Goal: Information Seeking & Learning: Learn about a topic

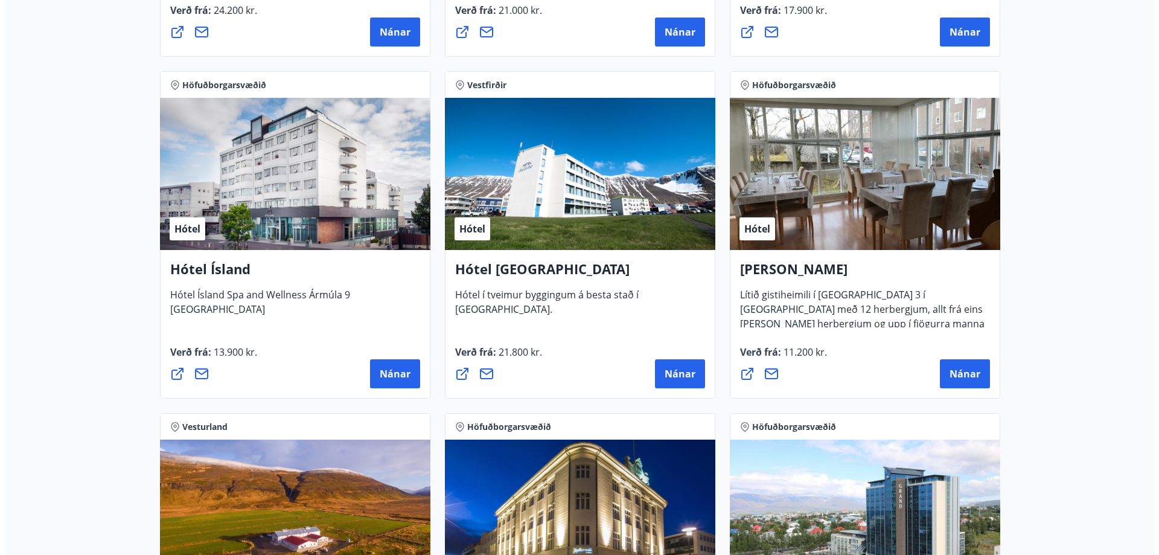
scroll to position [1992, 0]
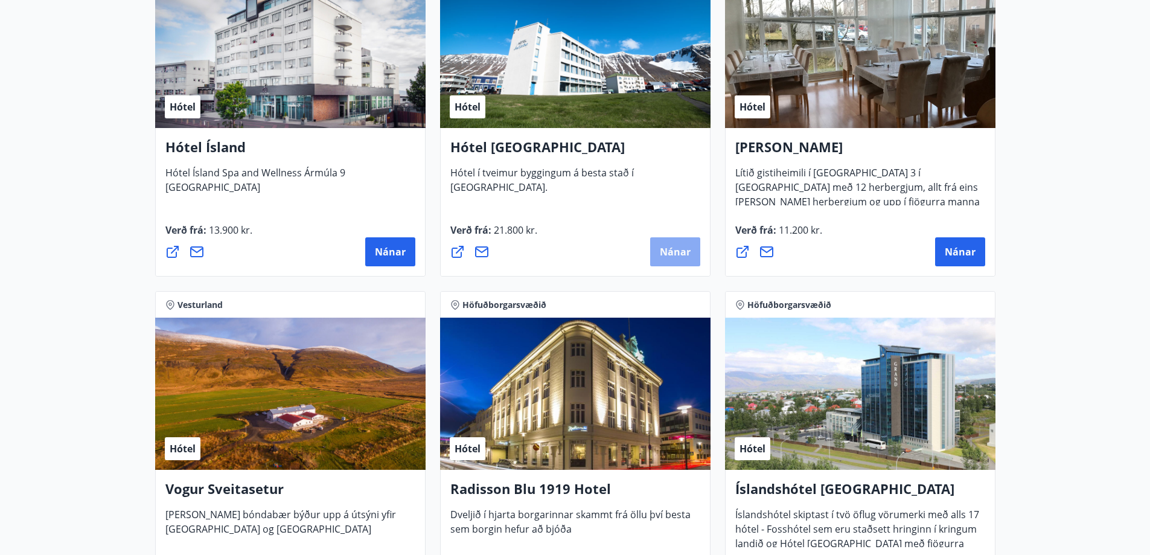
click at [670, 248] on span "Nánar" at bounding box center [675, 251] width 31 height 13
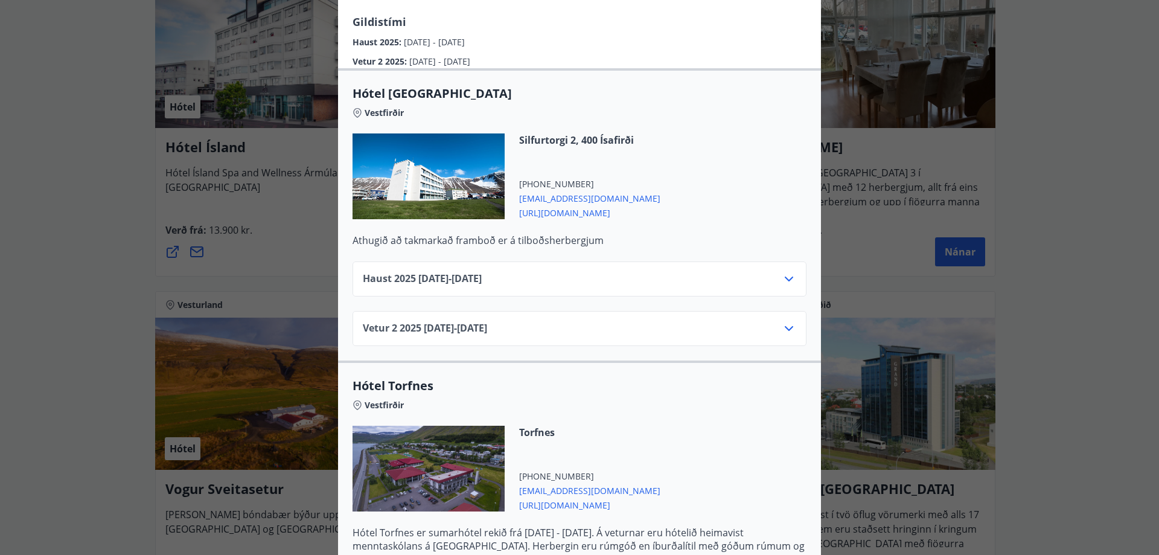
scroll to position [246, 0]
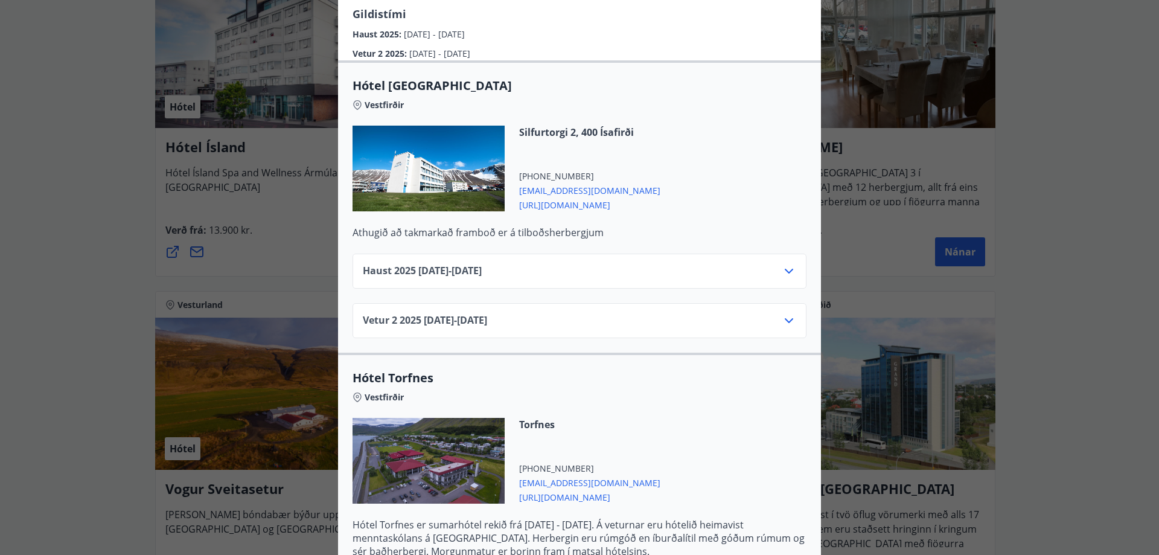
click at [788, 264] on icon at bounding box center [789, 271] width 14 height 14
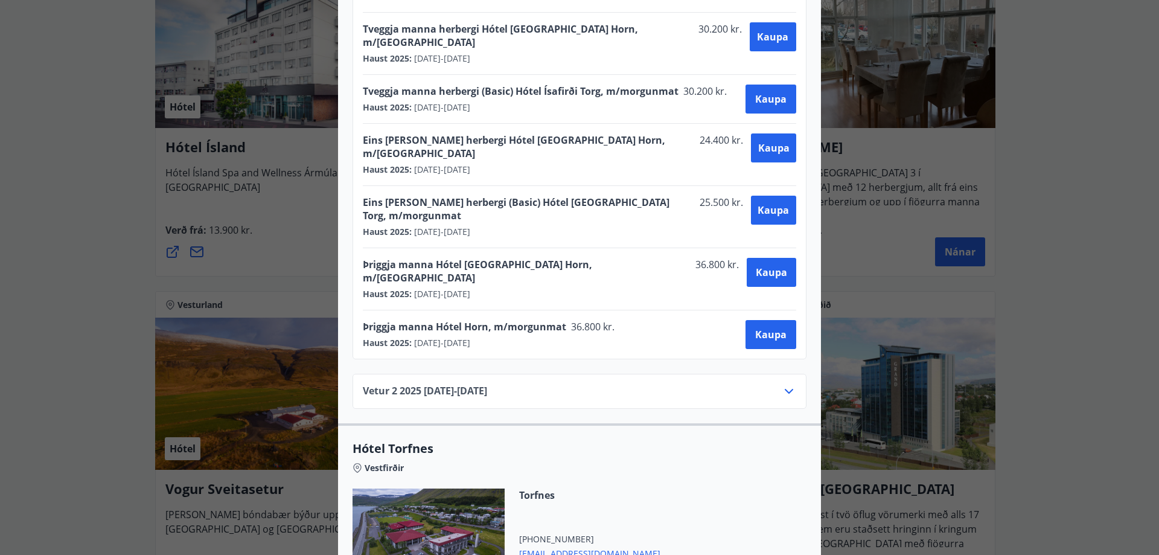
scroll to position [540, 0]
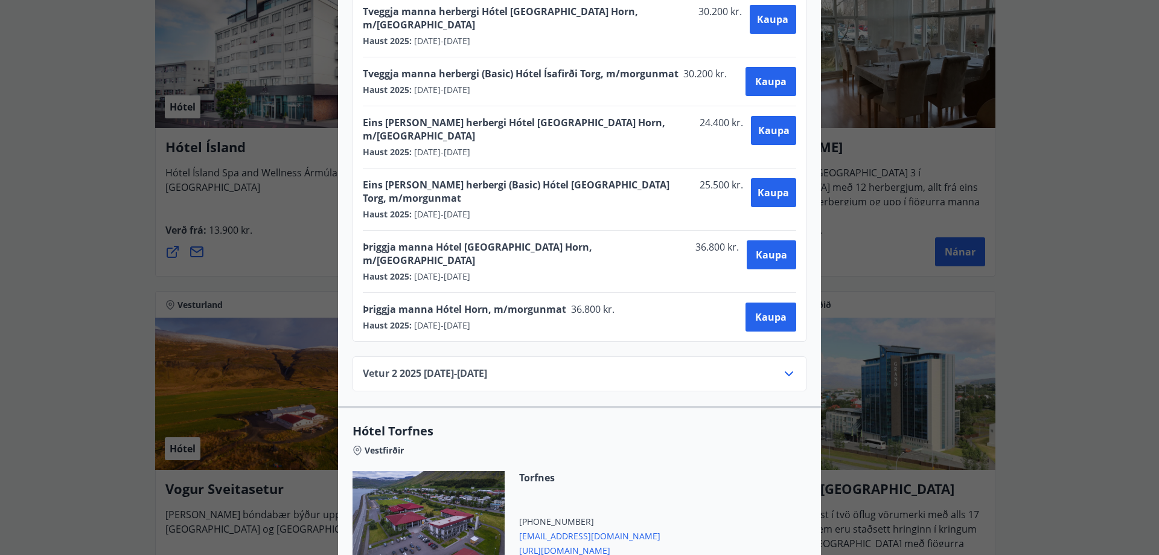
click at [782, 366] on icon at bounding box center [789, 373] width 14 height 14
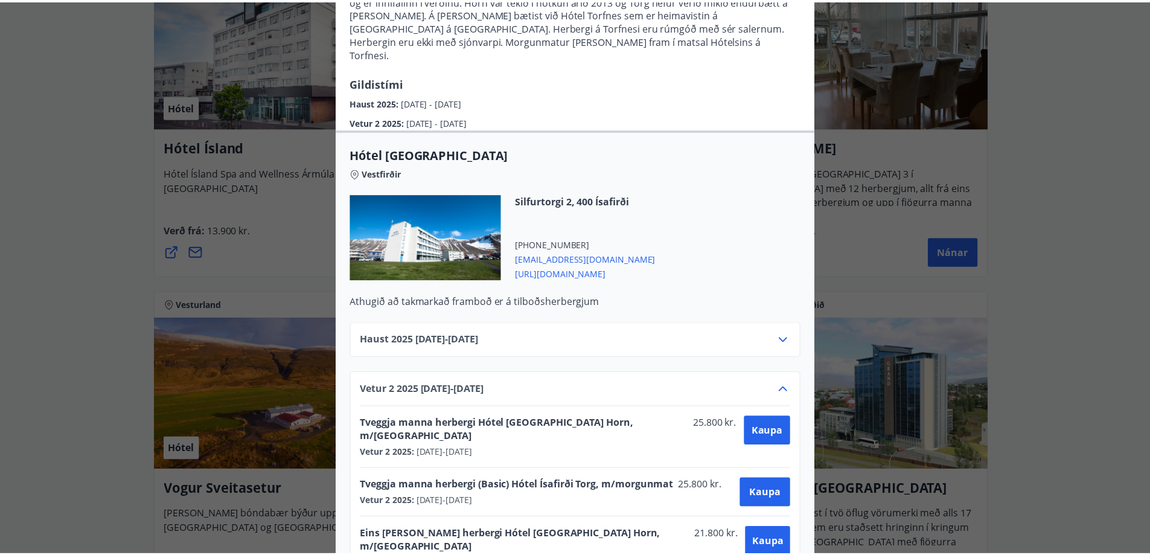
scroll to position [0, 0]
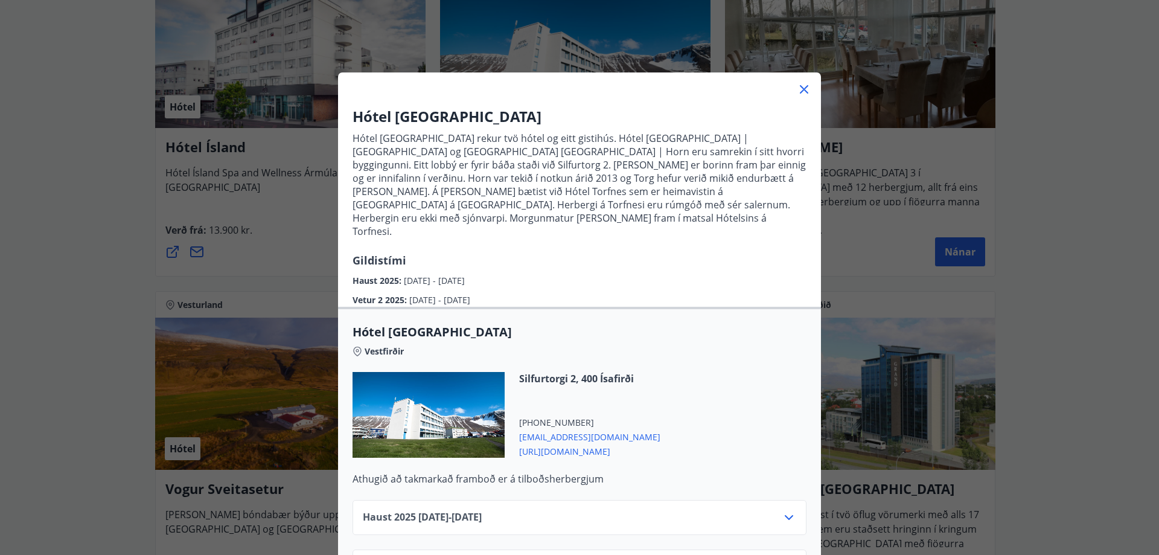
click at [803, 89] on icon at bounding box center [804, 90] width 2 height 2
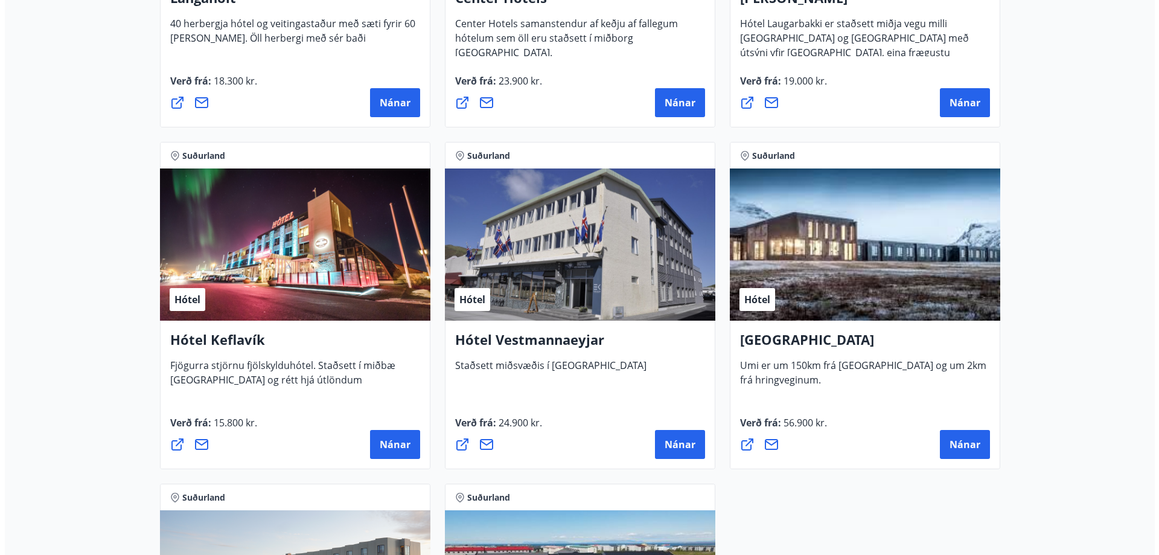
scroll to position [2837, 0]
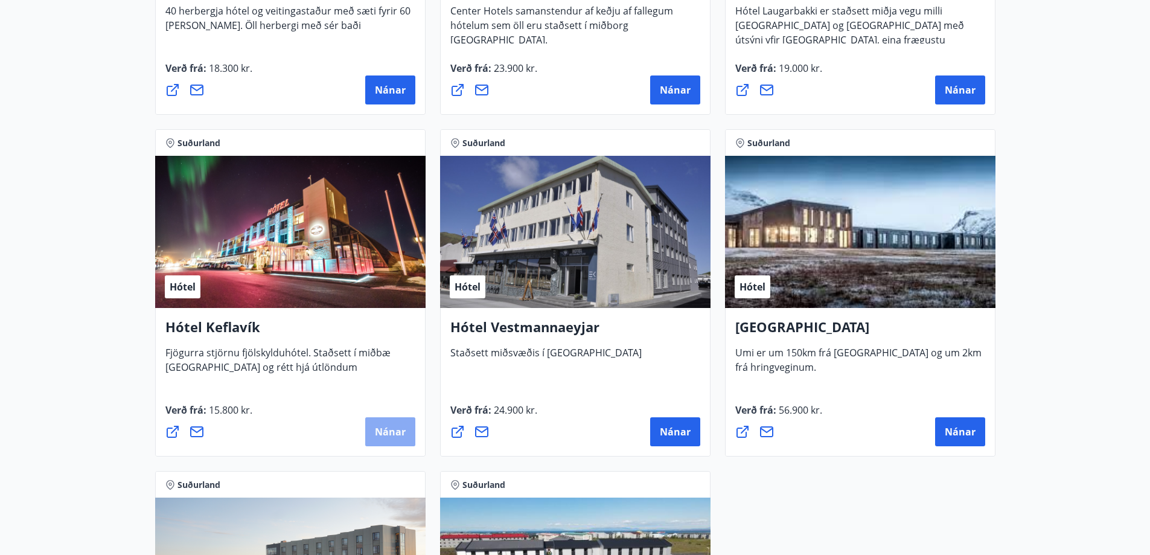
click at [383, 430] on span "Nánar" at bounding box center [390, 431] width 31 height 13
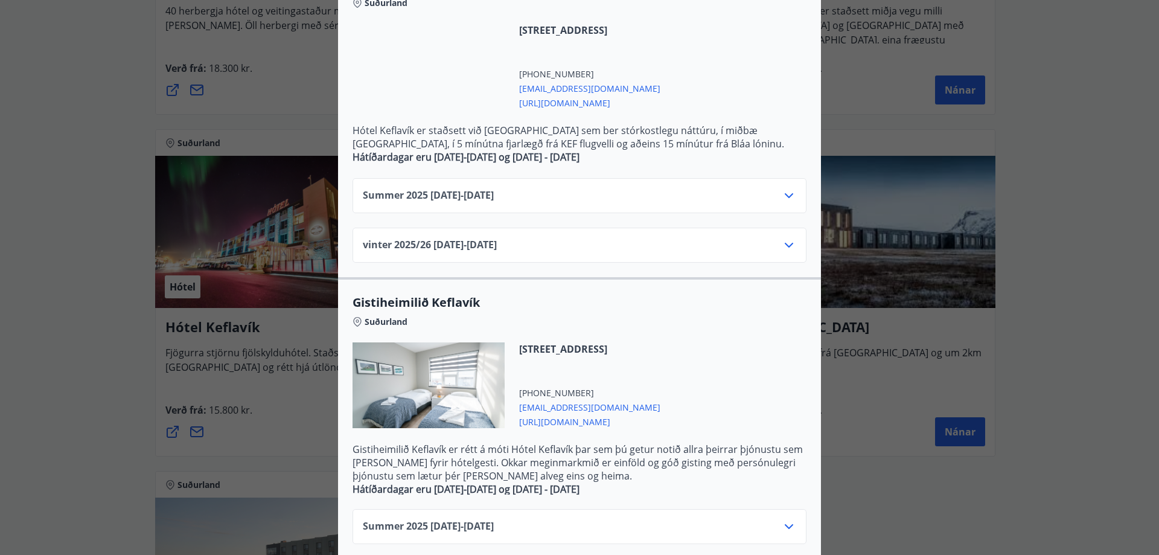
scroll to position [302, 0]
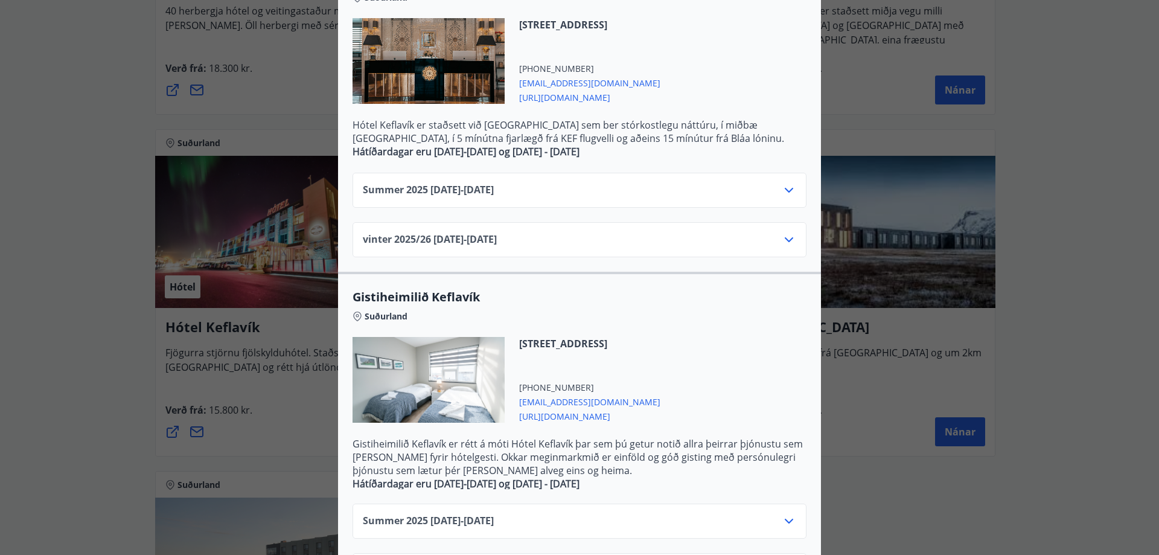
click at [784, 188] on icon at bounding box center [789, 190] width 14 height 14
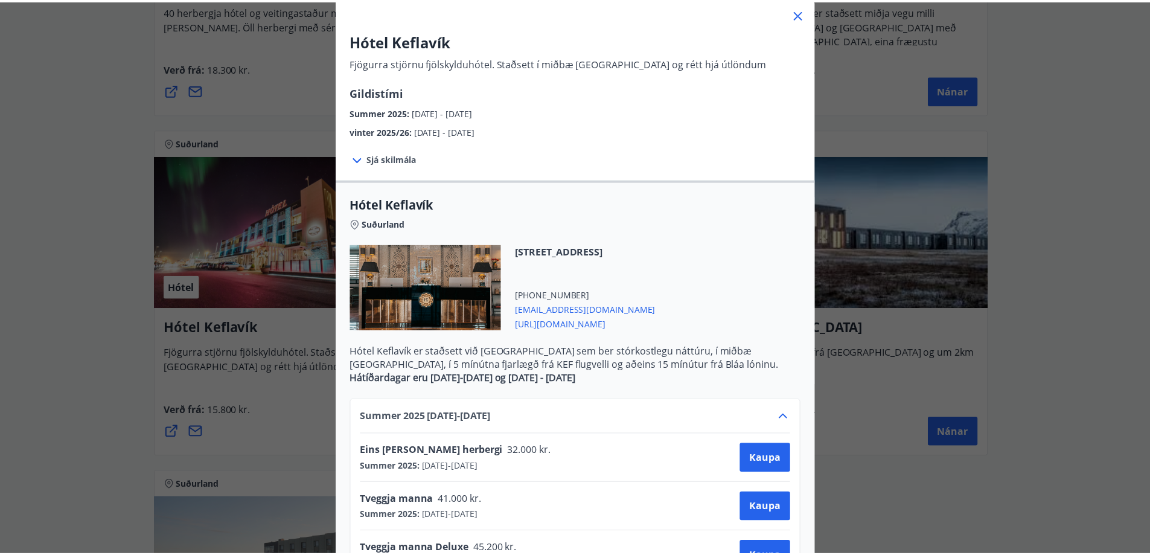
scroll to position [0, 0]
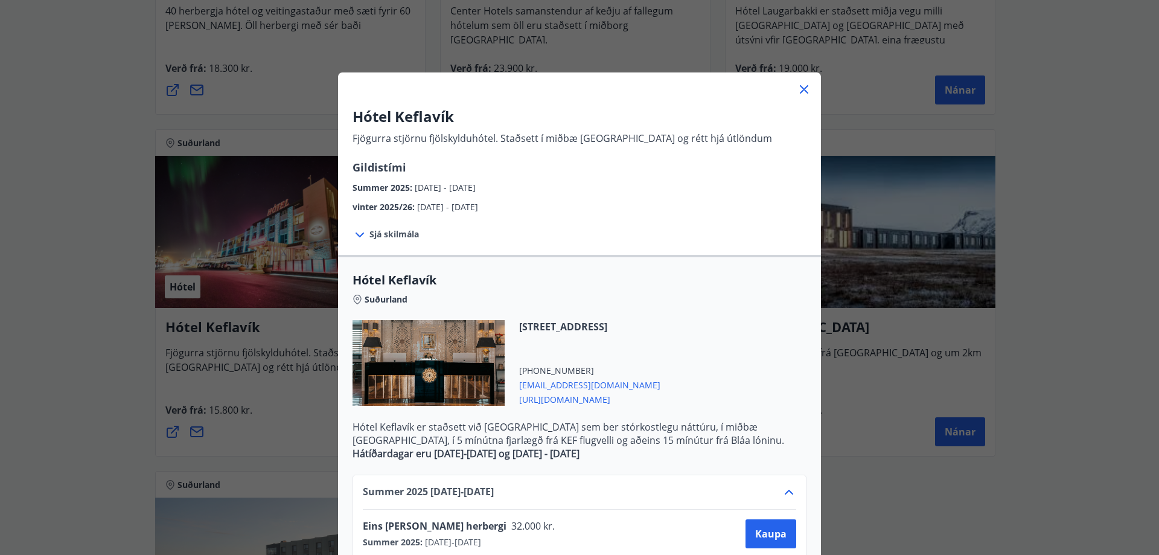
click at [800, 87] on icon at bounding box center [804, 89] width 14 height 14
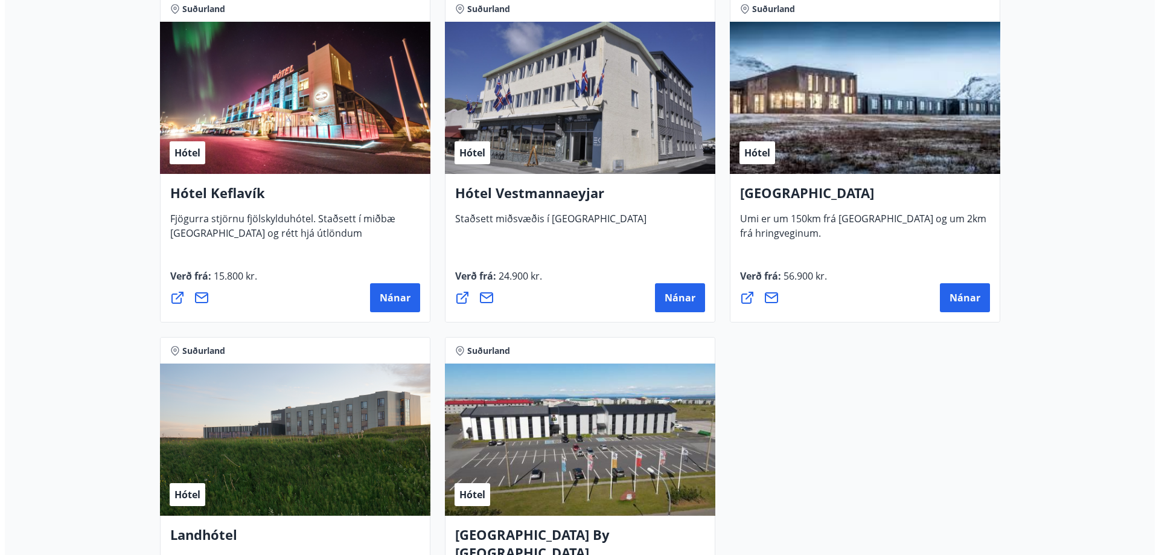
scroll to position [3079, 0]
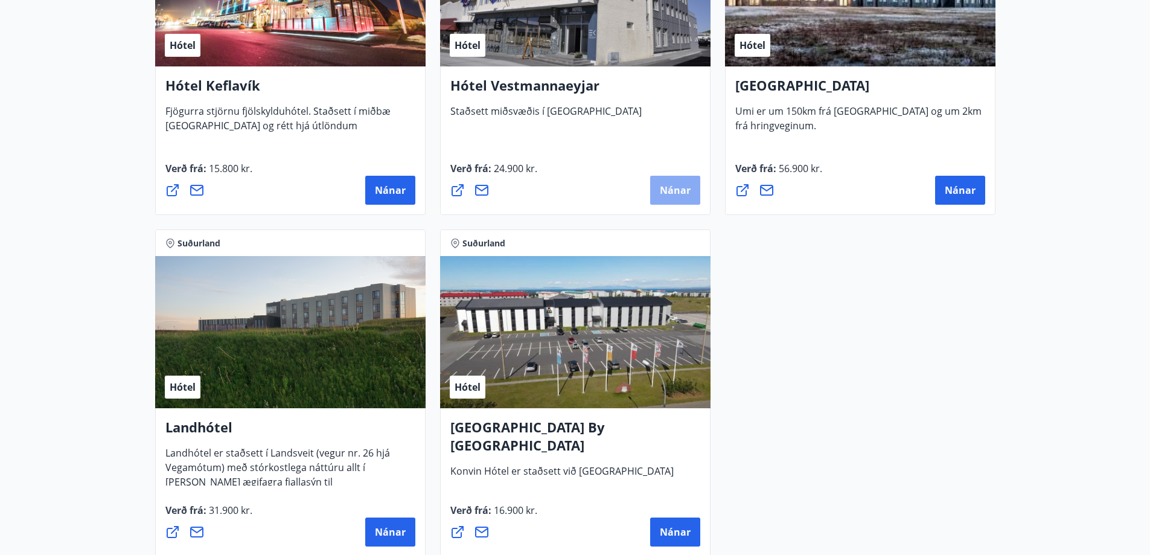
click at [679, 187] on span "Nánar" at bounding box center [675, 190] width 31 height 13
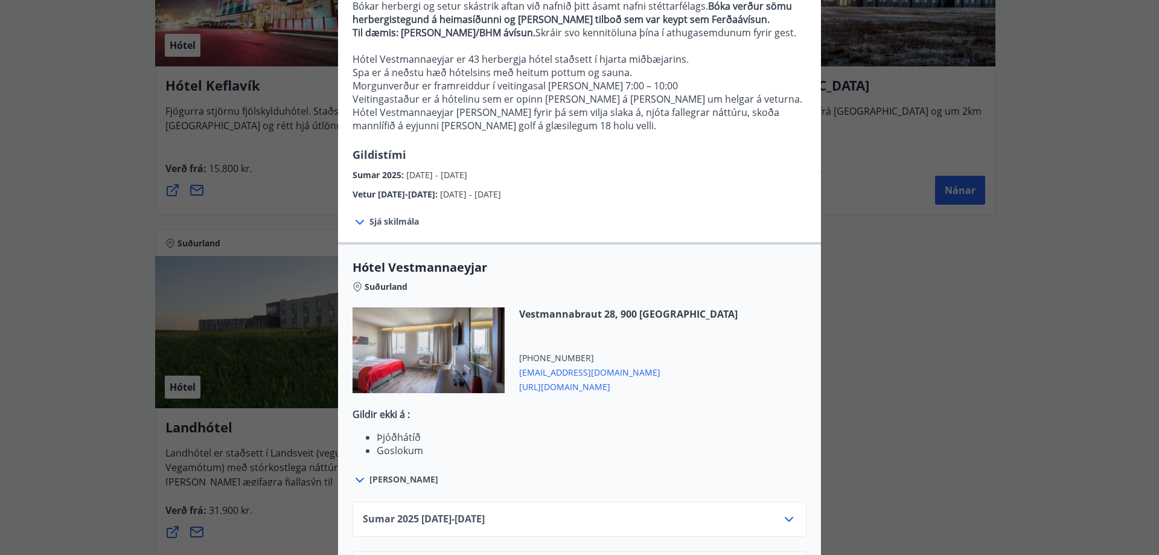
scroll to position [80, 0]
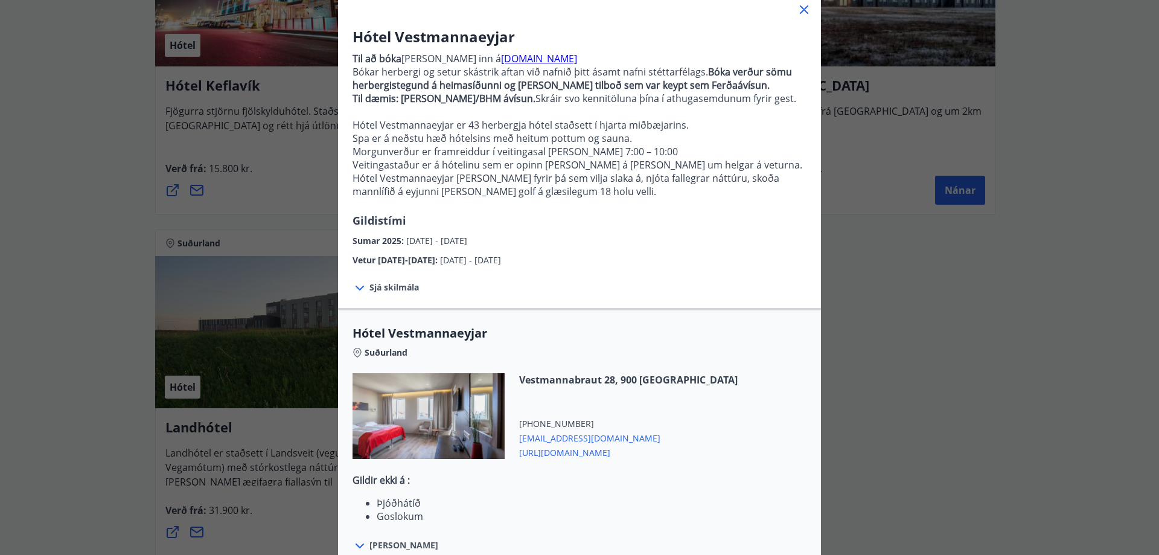
click at [425, 239] on span "[DATE] - [DATE]" at bounding box center [436, 240] width 61 height 11
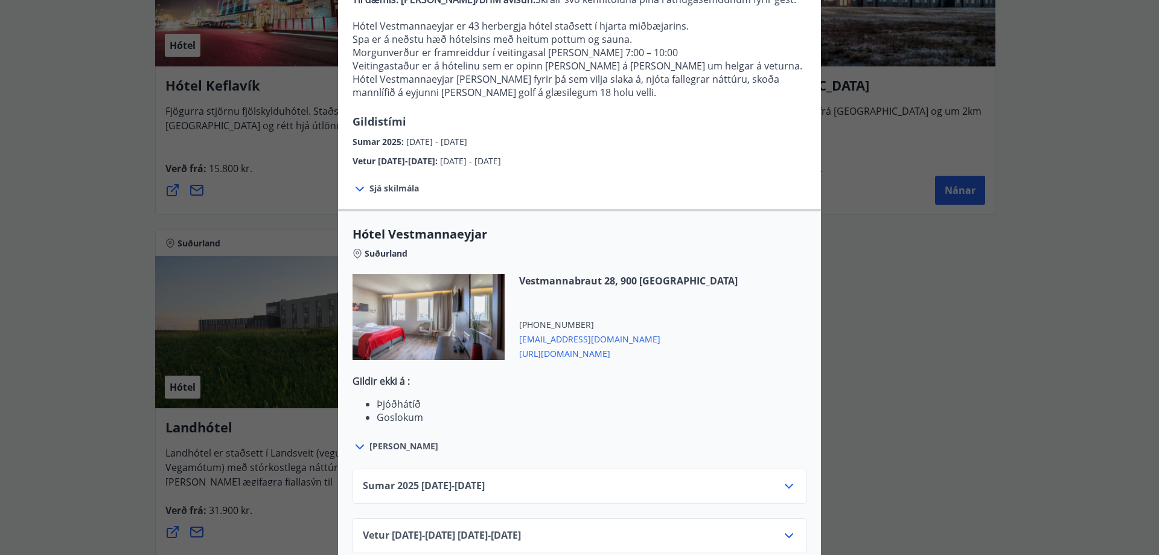
scroll to position [200, 0]
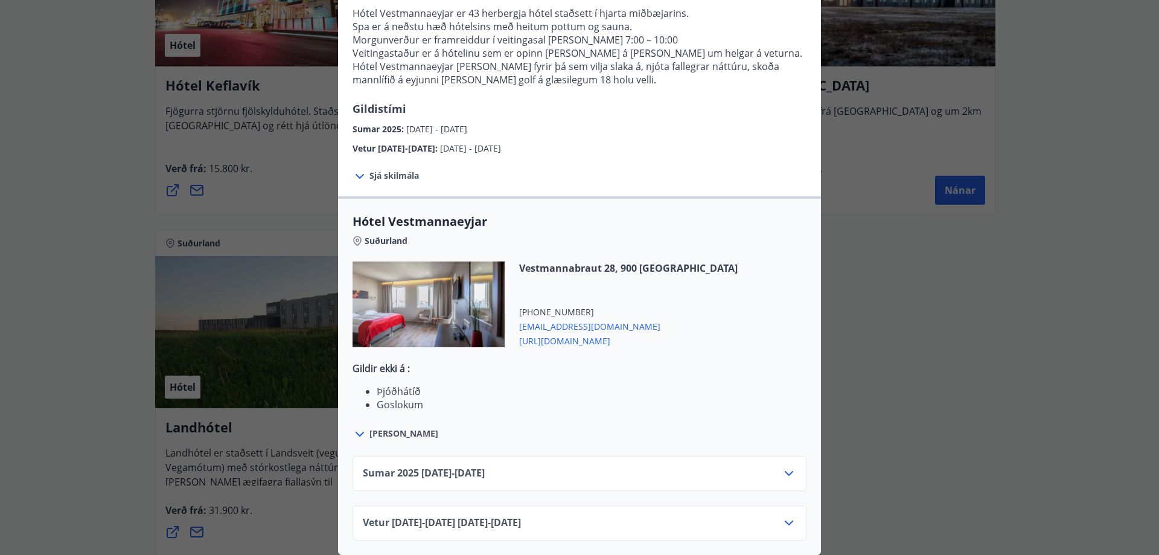
click at [373, 170] on span "Sjá skilmála" at bounding box center [393, 176] width 49 height 12
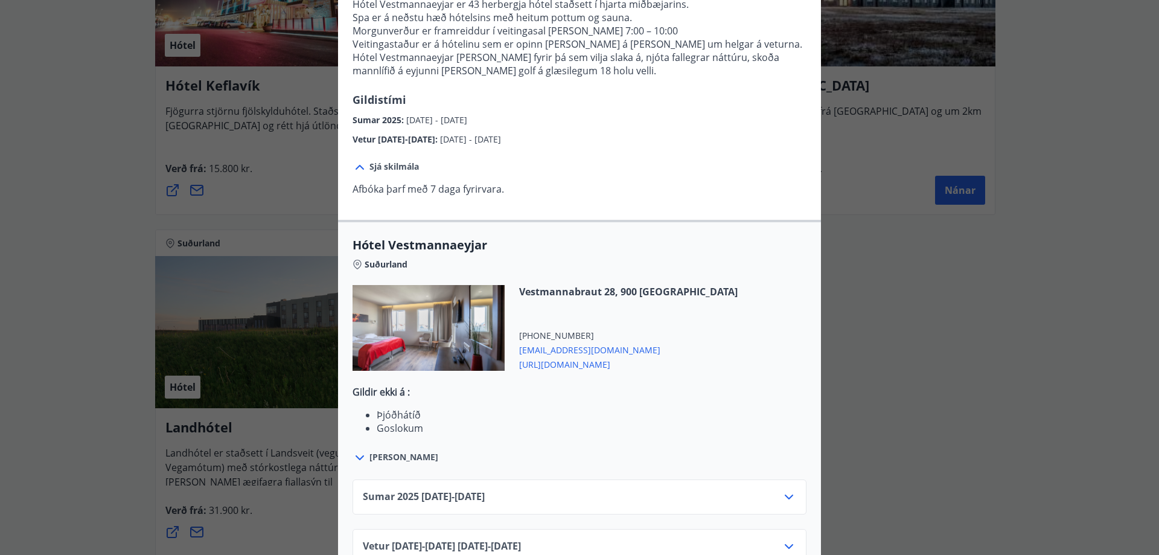
scroll to position [233, 0]
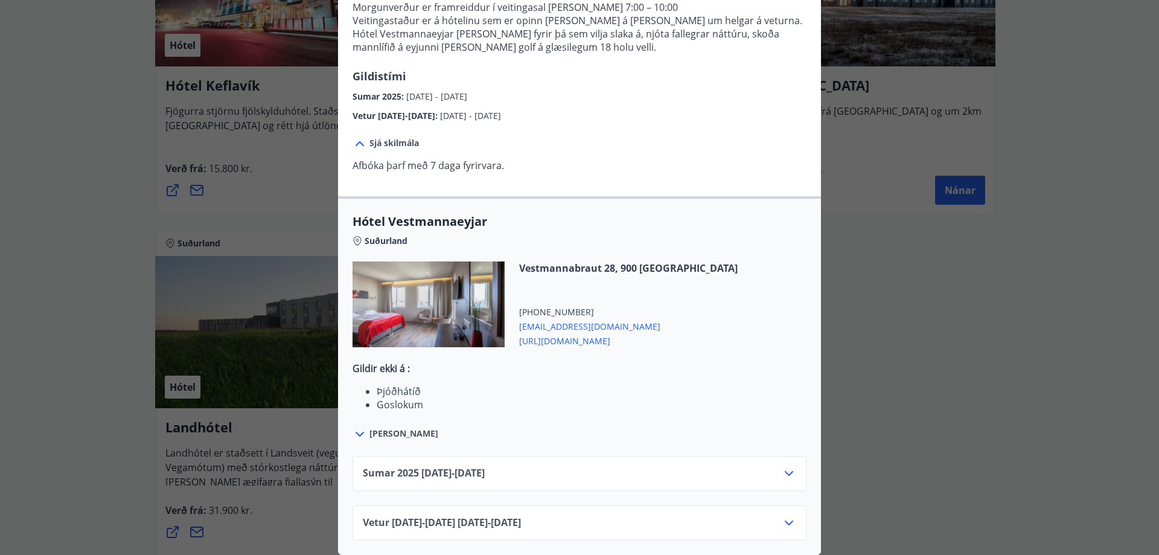
click at [784, 466] on icon at bounding box center [789, 473] width 14 height 14
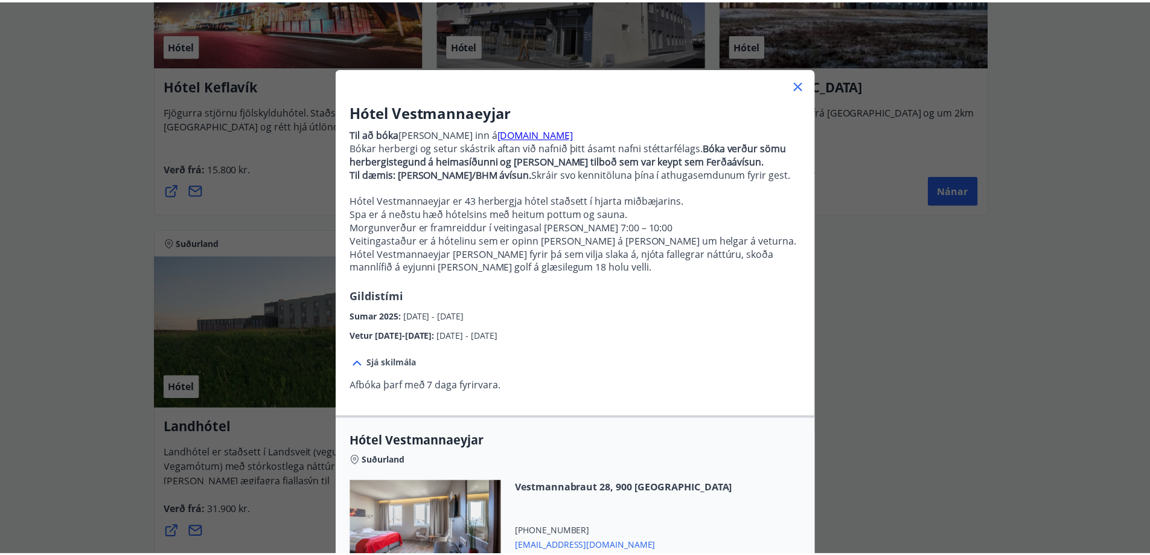
scroll to position [0, 0]
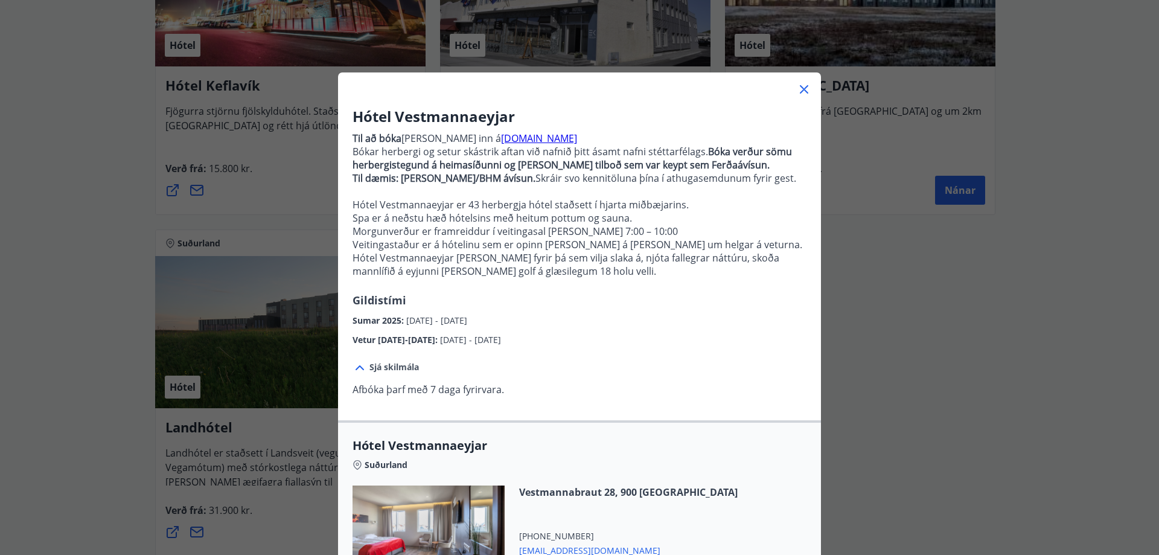
click at [803, 89] on icon at bounding box center [804, 89] width 14 height 14
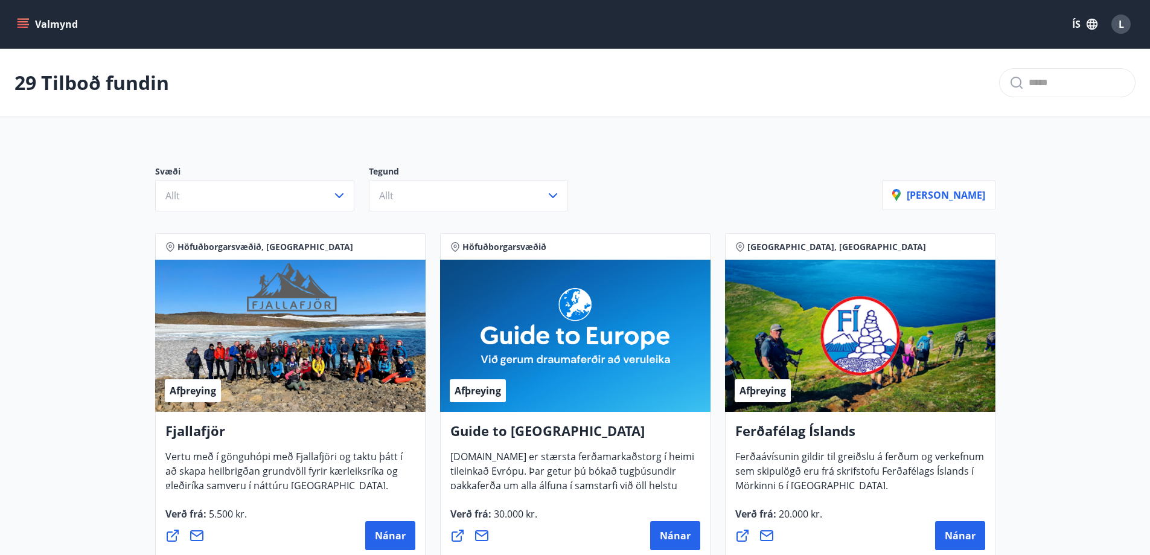
click at [22, 25] on icon "menu" at bounding box center [24, 24] width 13 height 1
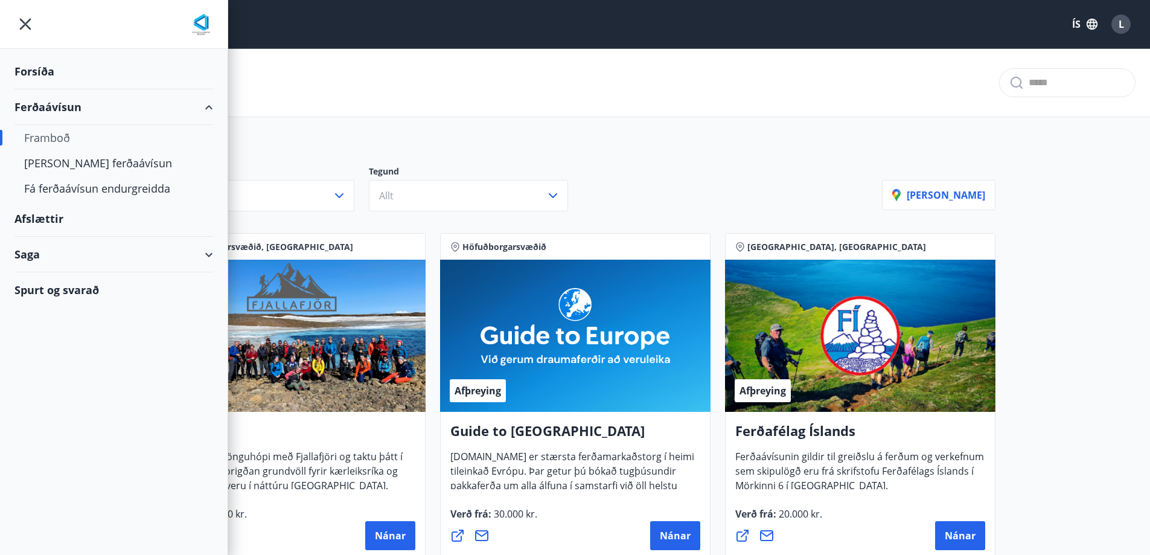
click at [41, 252] on div "Saga" at bounding box center [113, 255] width 199 height 36
click at [36, 334] on div "Inneign" at bounding box center [113, 335] width 179 height 25
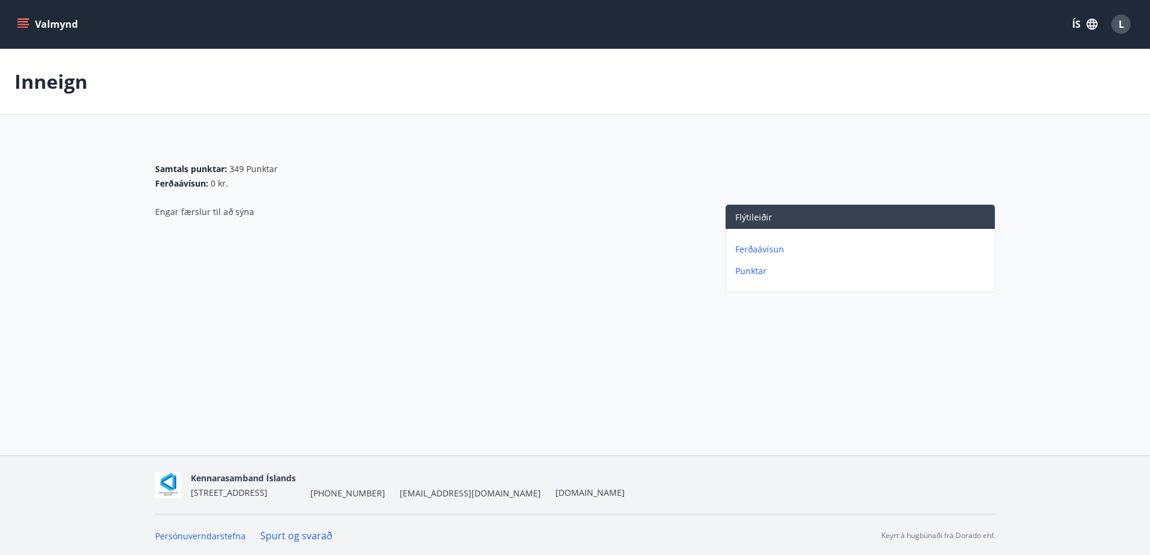
click at [24, 22] on icon "menu" at bounding box center [23, 21] width 11 height 1
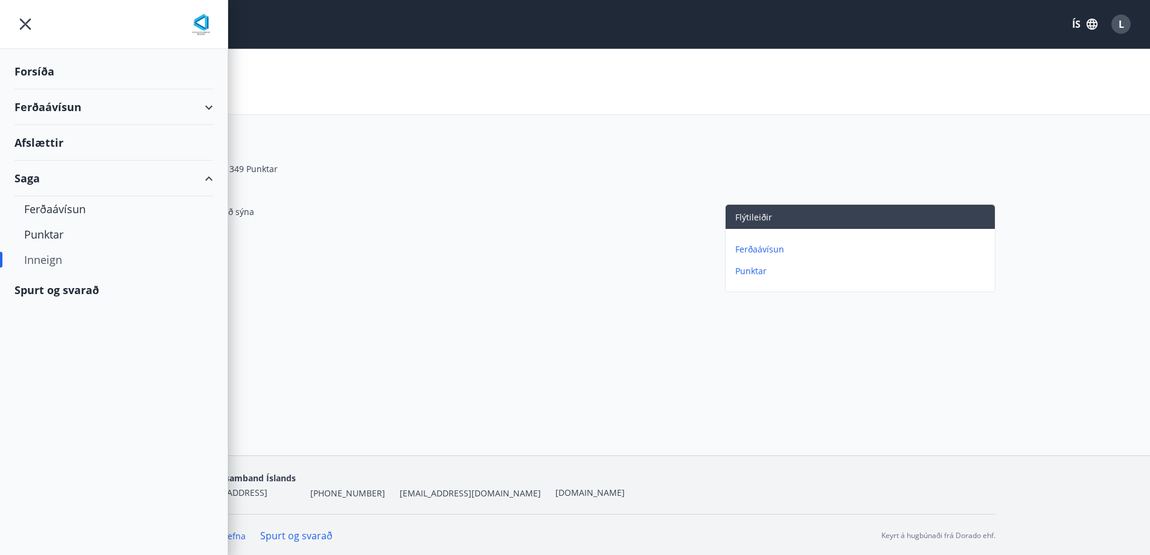
click at [34, 66] on div "Forsíða" at bounding box center [113, 72] width 199 height 36
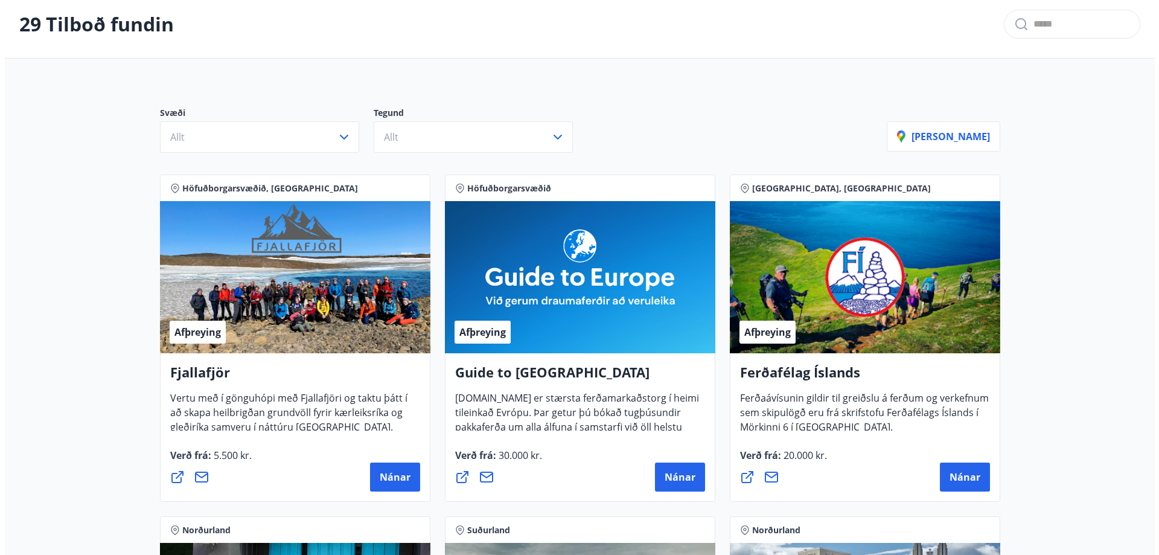
scroll to position [181, 0]
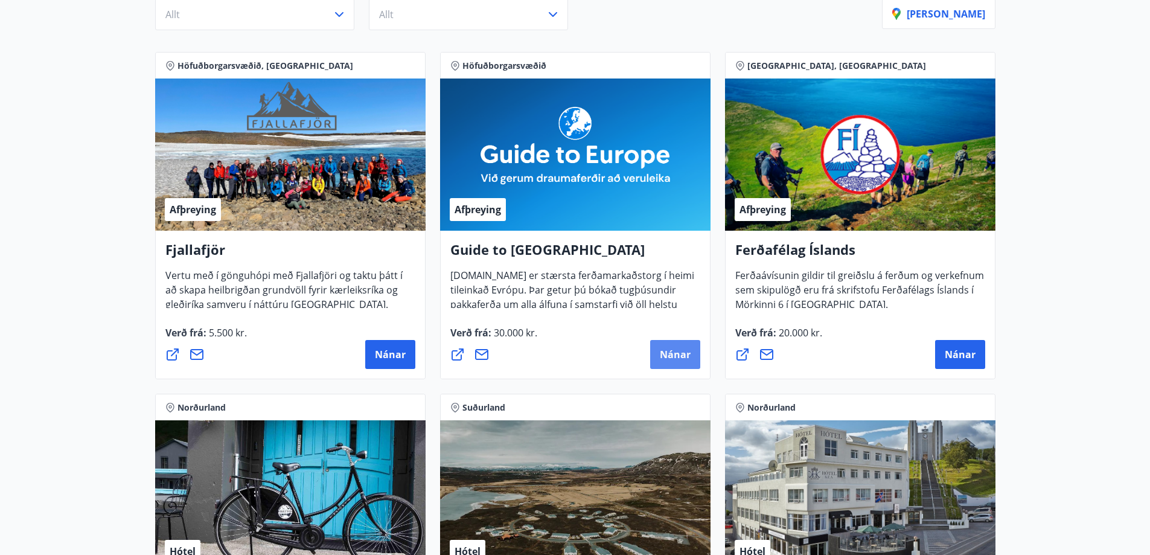
click at [677, 356] on span "Nánar" at bounding box center [675, 354] width 31 height 13
